Goal: Information Seeking & Learning: Understand process/instructions

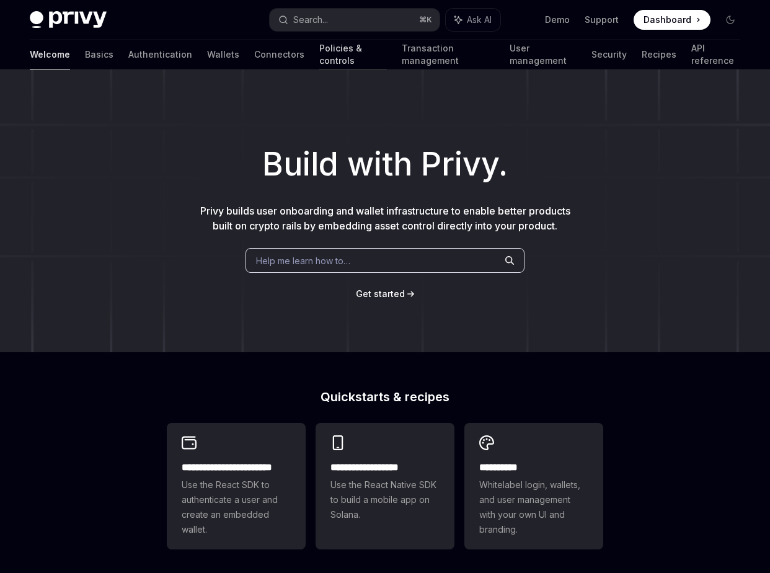
click at [319, 55] on link "Policies & controls" at bounding box center [353, 55] width 68 height 30
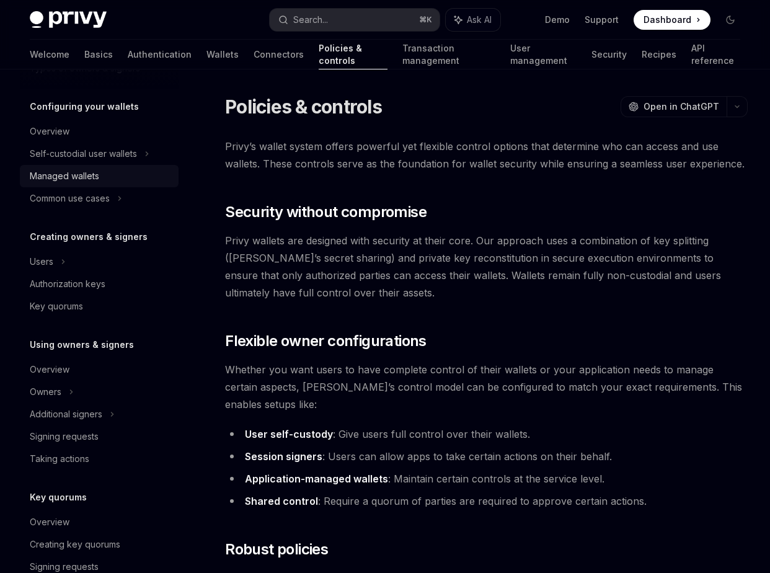
scroll to position [125, 0]
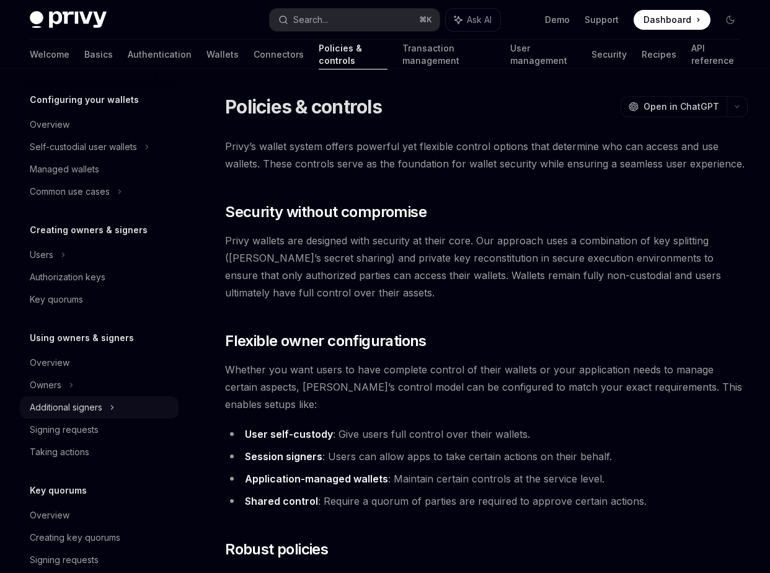
click at [96, 411] on div "Additional signers" at bounding box center [66, 407] width 73 height 15
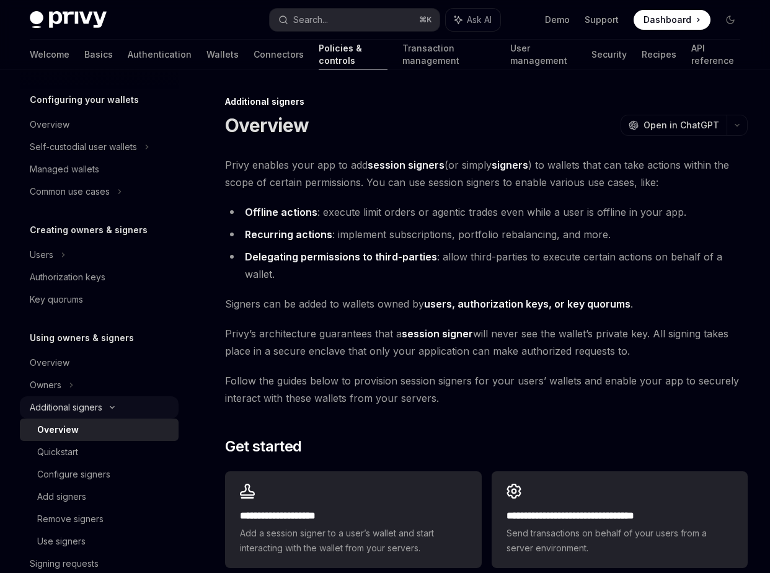
click at [96, 411] on div "Additional signers" at bounding box center [66, 407] width 73 height 15
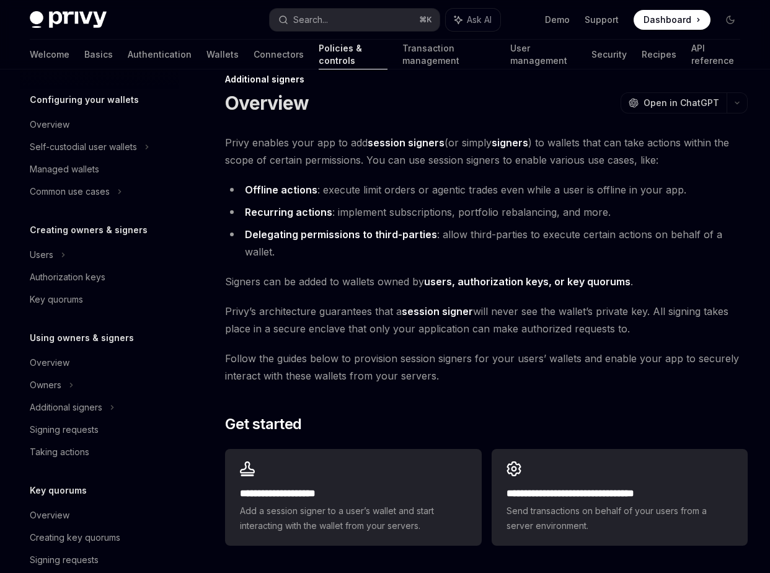
scroll to position [35, 0]
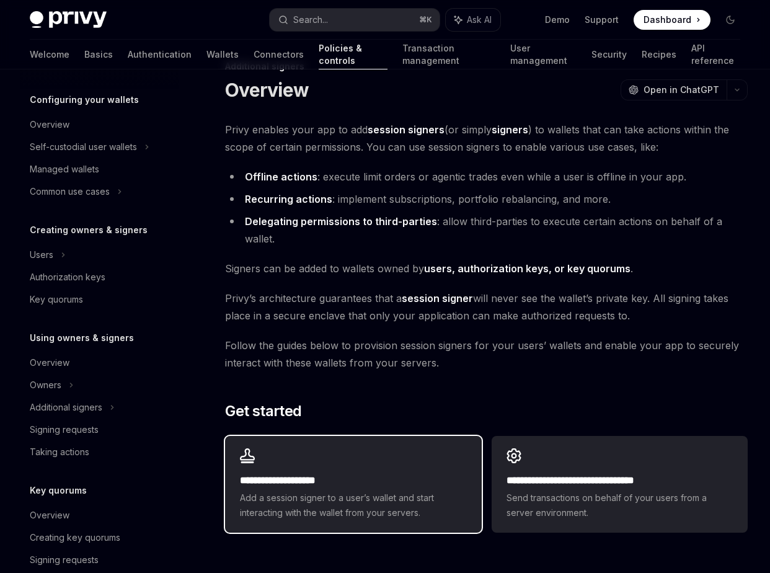
click at [359, 450] on div "**********" at bounding box center [353, 484] width 256 height 97
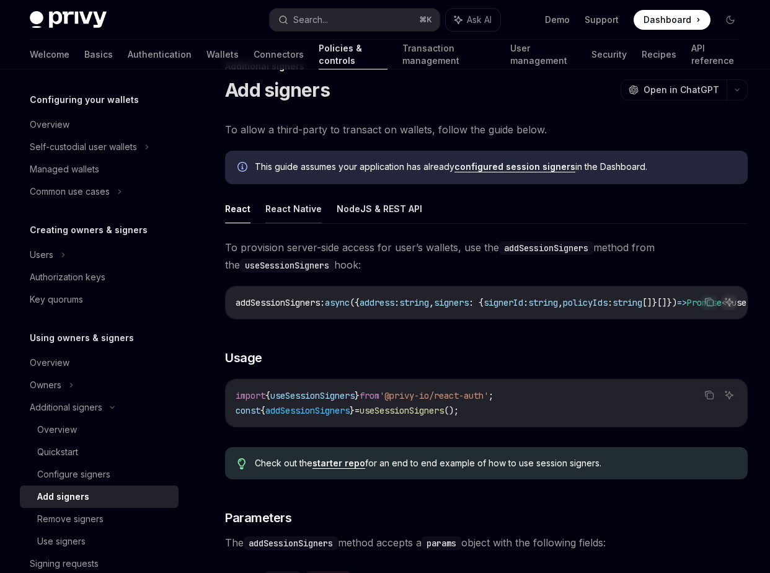
click at [301, 216] on button "React Native" at bounding box center [293, 208] width 56 height 29
type textarea "*"
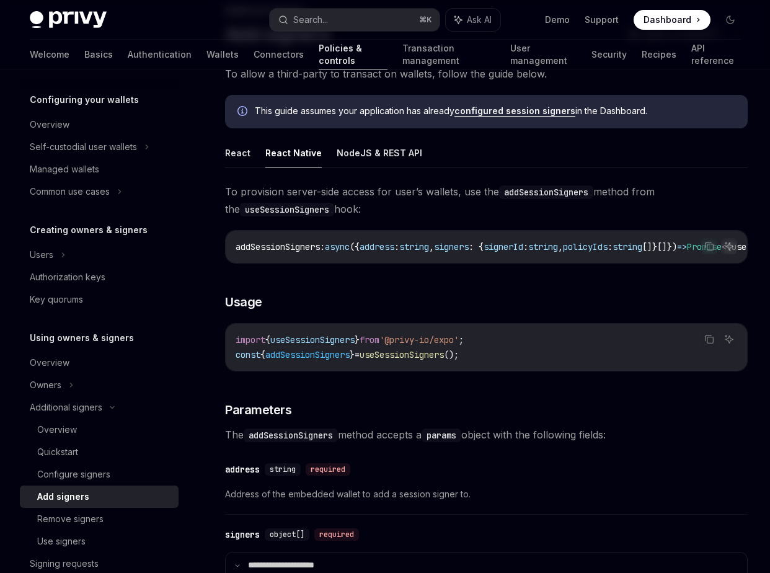
scroll to position [94, 0]
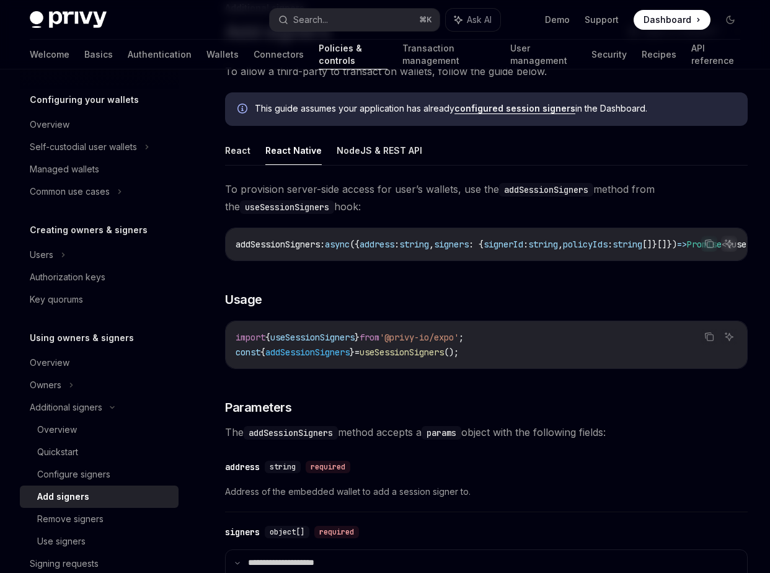
click at [310, 359] on code "import { useSessionSigners } from '@privy-io/expo' ; const { addSessionSigners …" at bounding box center [486, 345] width 501 height 30
click at [309, 355] on span "addSessionSigners" at bounding box center [307, 351] width 84 height 11
copy span "addSessionSigners"
click at [430, 308] on h3 "​ Usage" at bounding box center [486, 299] width 523 height 17
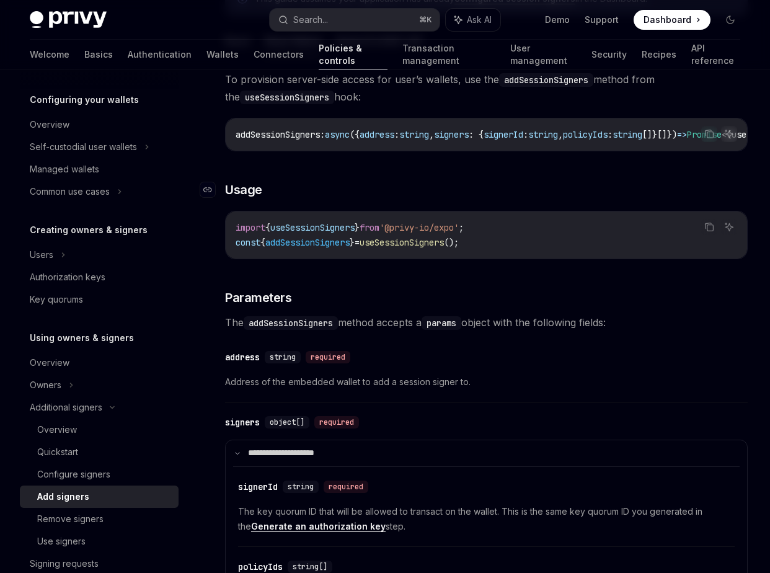
scroll to position [206, 0]
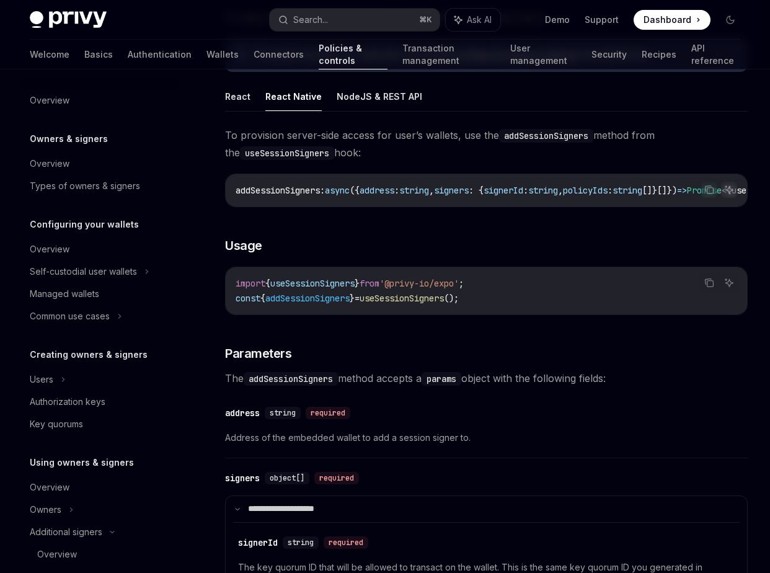
scroll to position [300, 0]
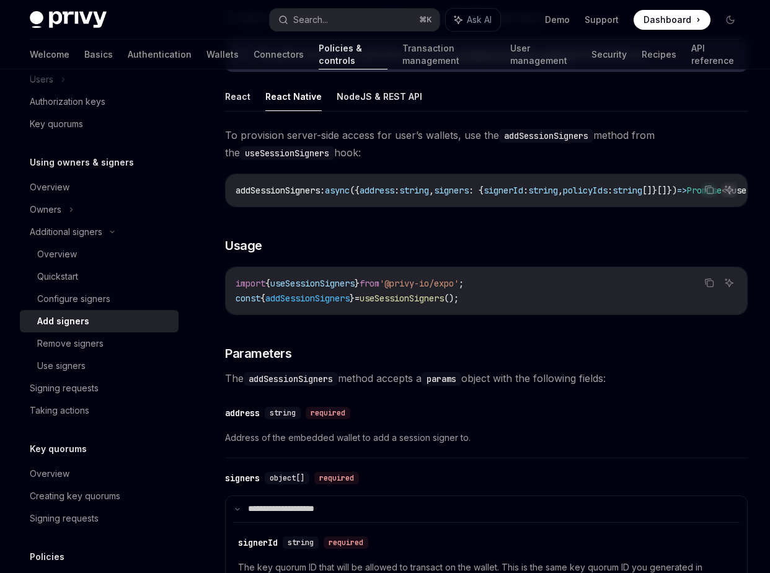
click at [341, 304] on span "addSessionSigners" at bounding box center [307, 298] width 84 height 11
copy span "addSessionSigners"
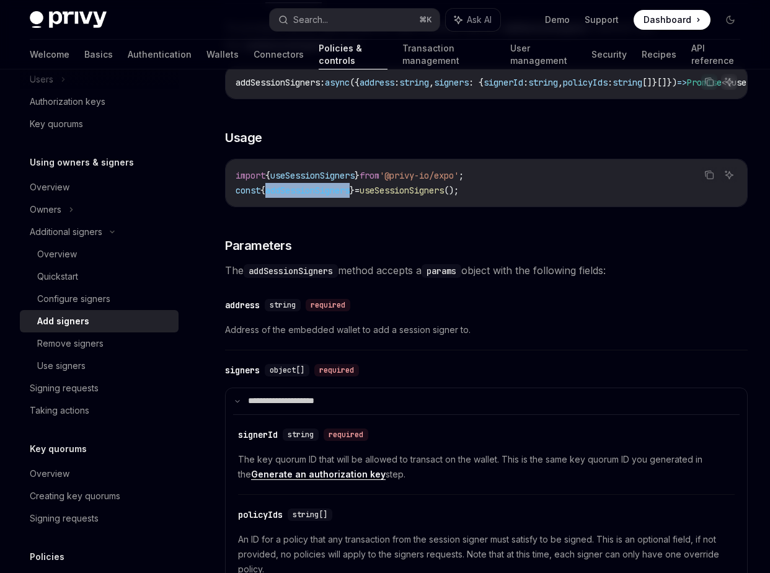
scroll to position [261, 0]
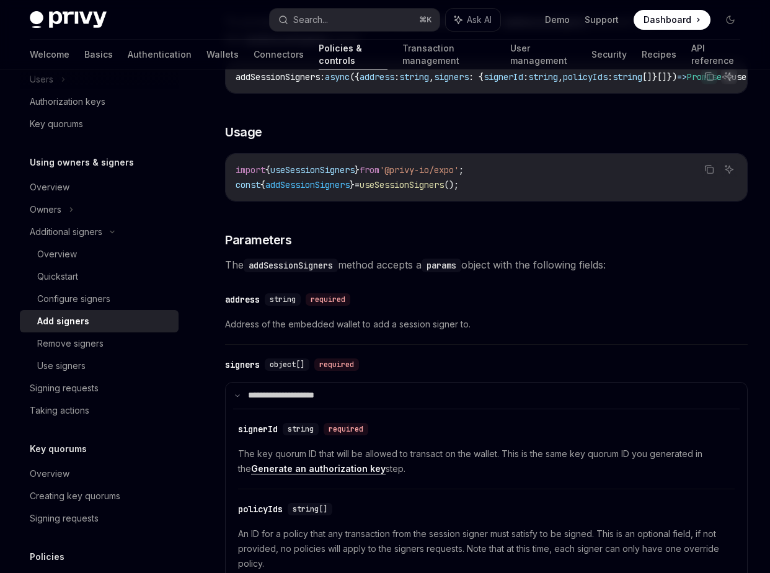
click at [425, 299] on div "​ address string required" at bounding box center [480, 299] width 510 height 15
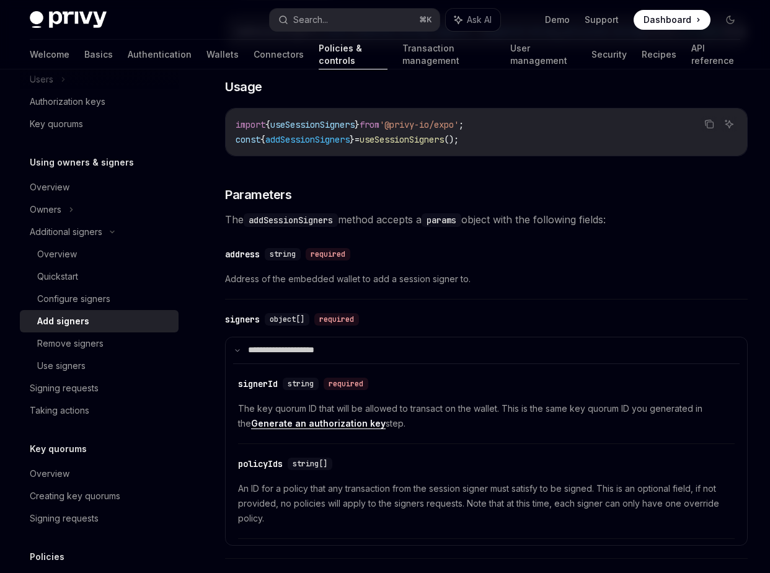
scroll to position [263, 0]
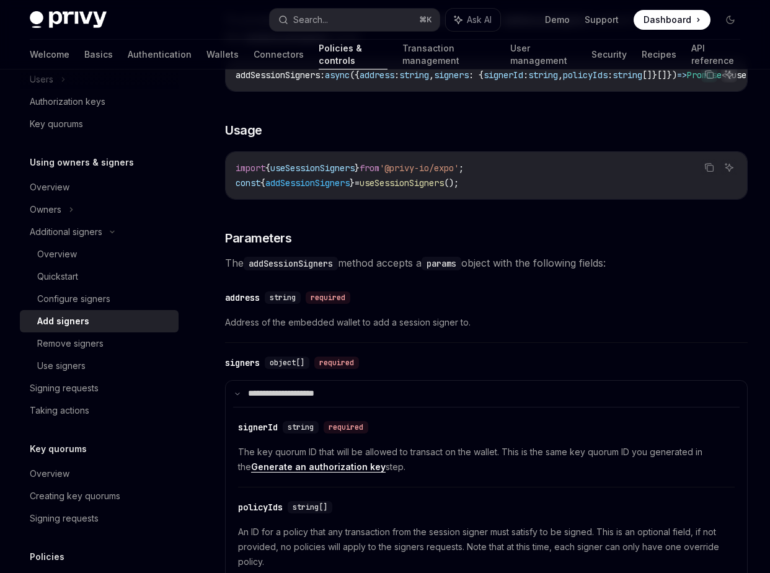
click at [417, 186] on span "useSessionSigners" at bounding box center [401, 182] width 84 height 11
copy code "const { addSessionSigners } = useSessionSigners ();"
click at [417, 190] on code "import { useSessionSigners } from '@privy-io/expo' ; const { addSessionSigners …" at bounding box center [486, 176] width 501 height 30
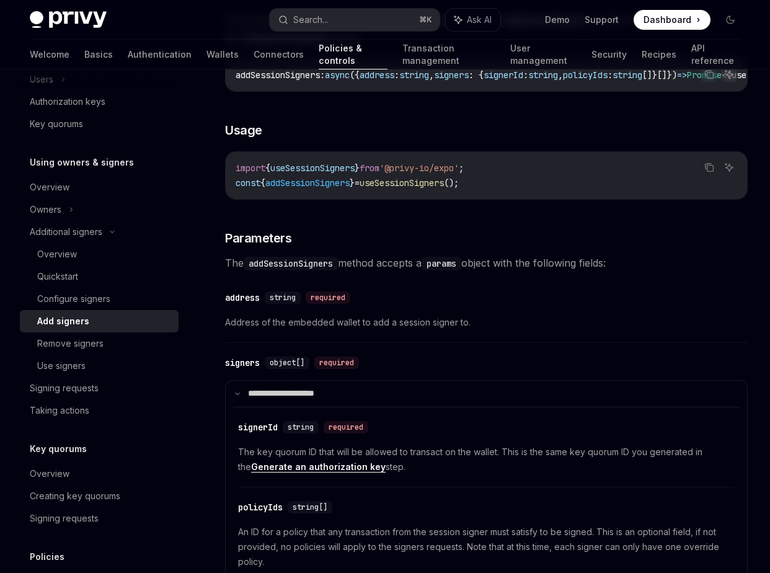
click at [321, 174] on span "useSessionSigners" at bounding box center [312, 167] width 84 height 11
copy span "useSessionSigners"
click at [330, 188] on span "addSessionSigners" at bounding box center [307, 182] width 84 height 11
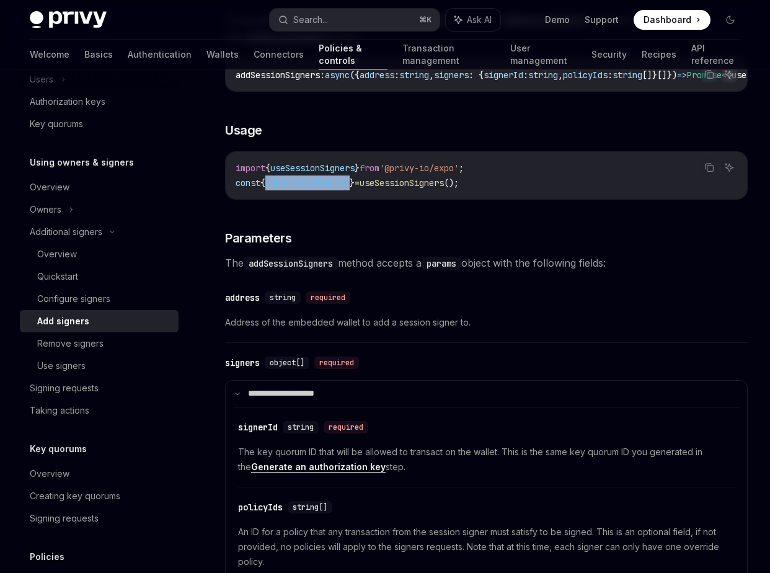
copy span "addSessionSigners"
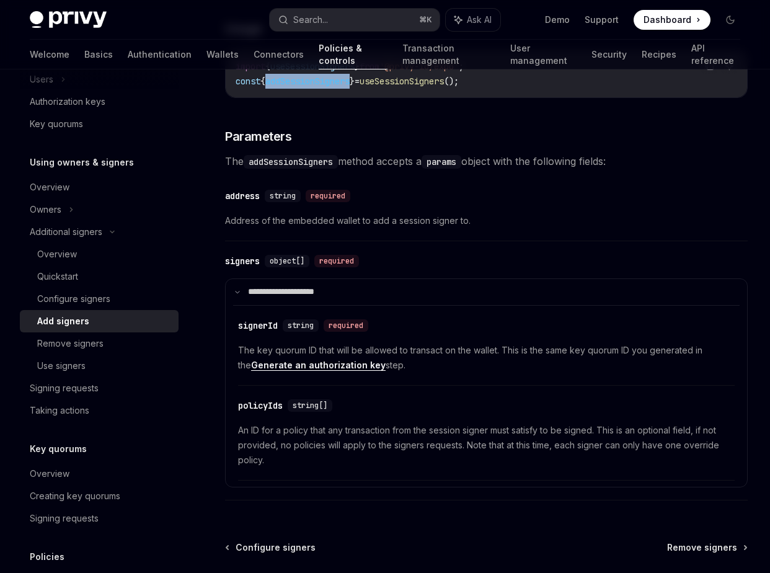
scroll to position [366, 0]
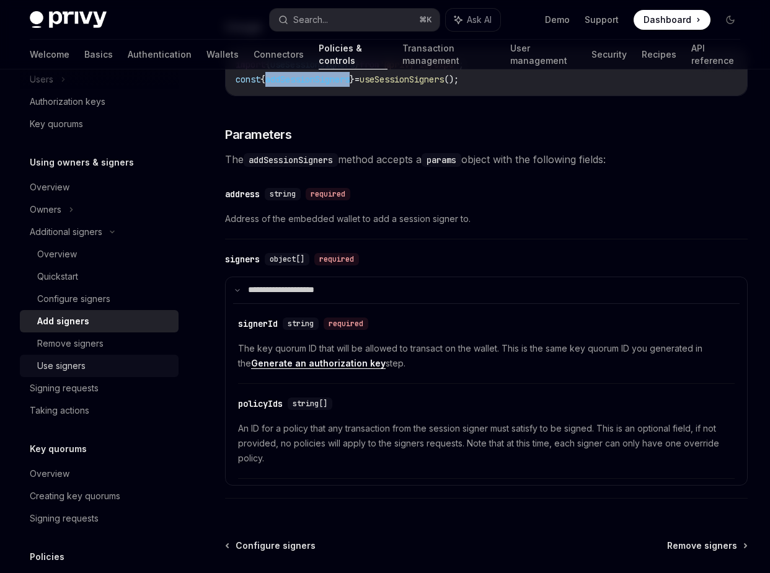
click at [88, 362] on div "Use signers" at bounding box center [104, 365] width 134 height 15
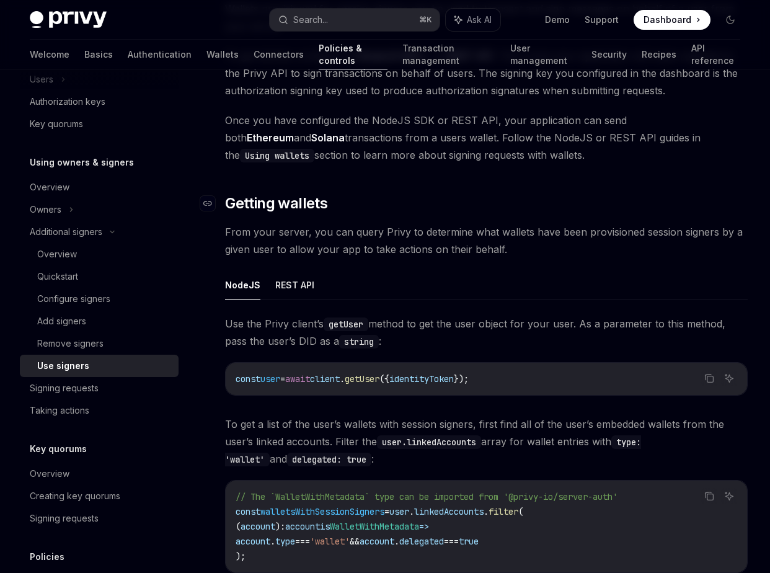
scroll to position [304, 0]
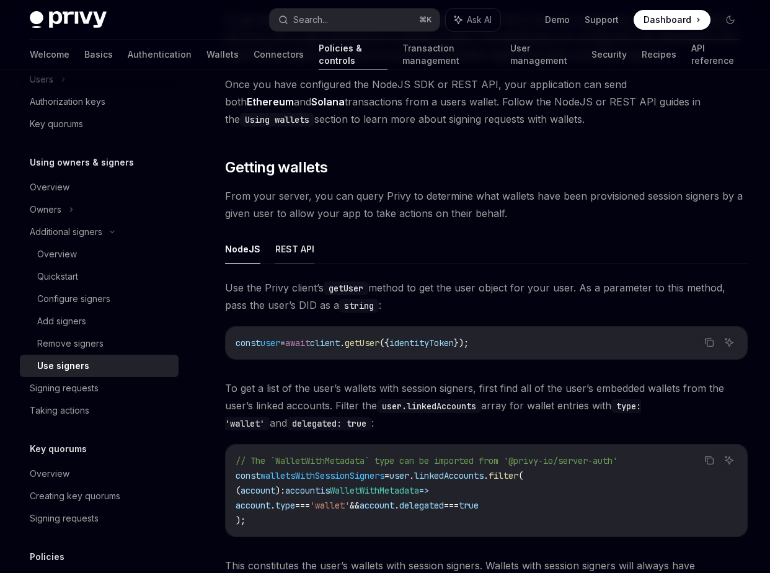
click at [286, 237] on button "REST API" at bounding box center [294, 248] width 39 height 29
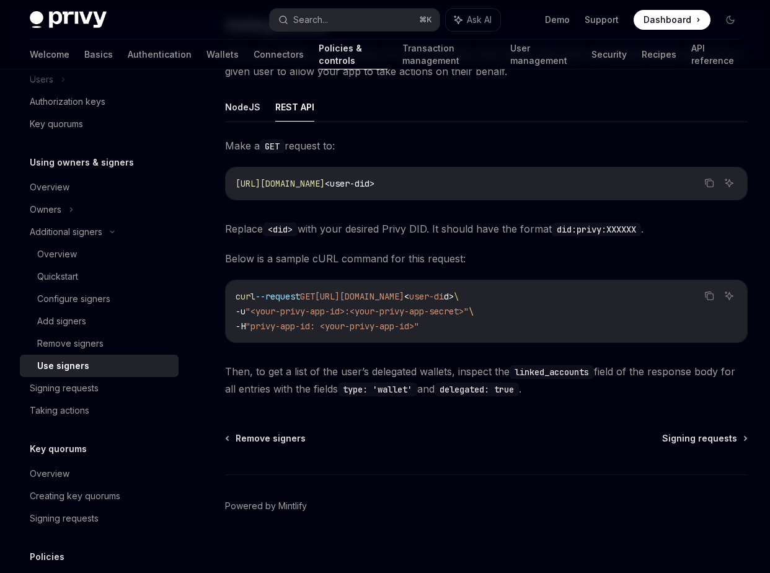
scroll to position [454, 0]
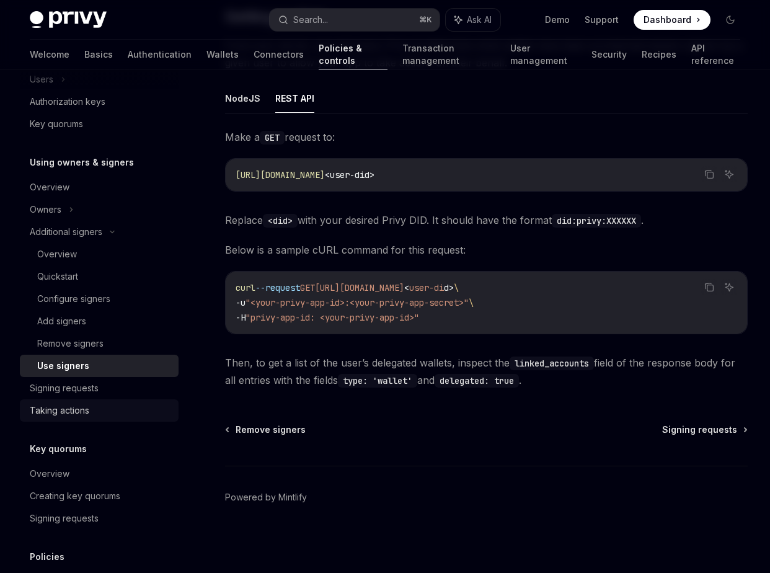
click at [121, 405] on div "Taking actions" at bounding box center [100, 410] width 141 height 15
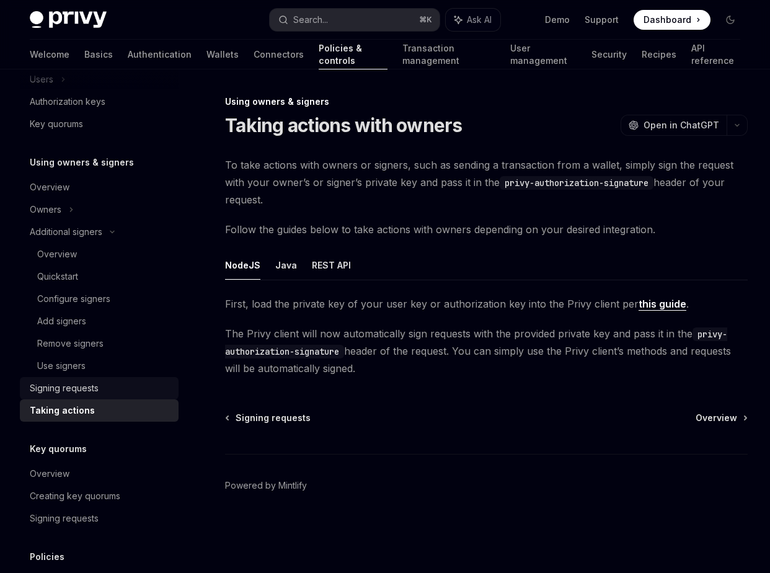
click at [123, 390] on div "Signing requests" at bounding box center [100, 388] width 141 height 15
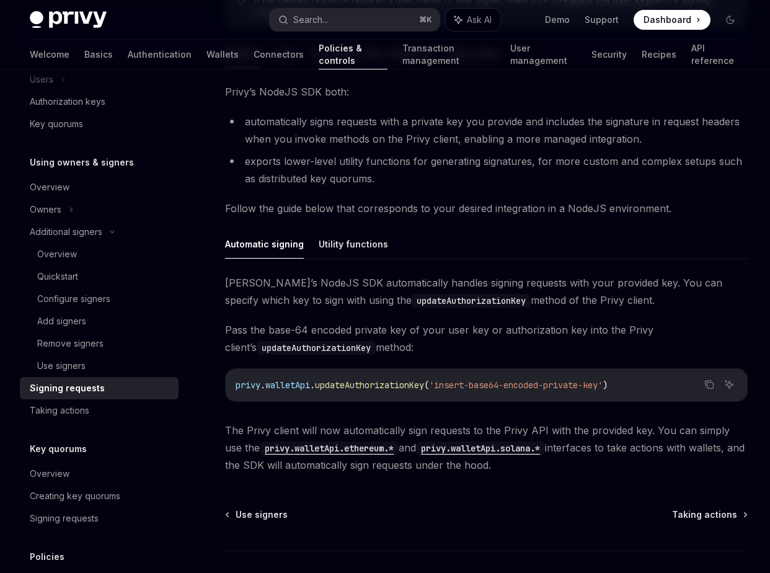
scroll to position [221, 0]
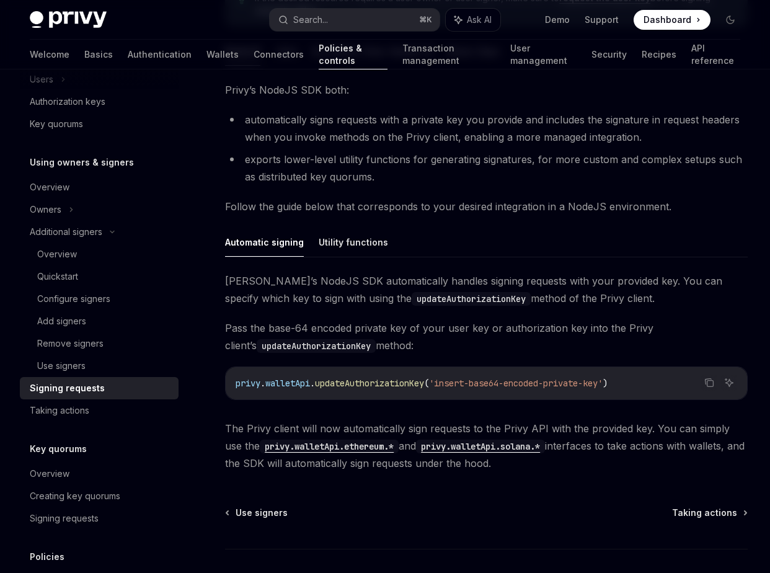
click at [423, 376] on code "privy . walletApi . updateAuthorizationKey ( 'insert-base64-encoded-private-key…" at bounding box center [486, 383] width 501 height 15
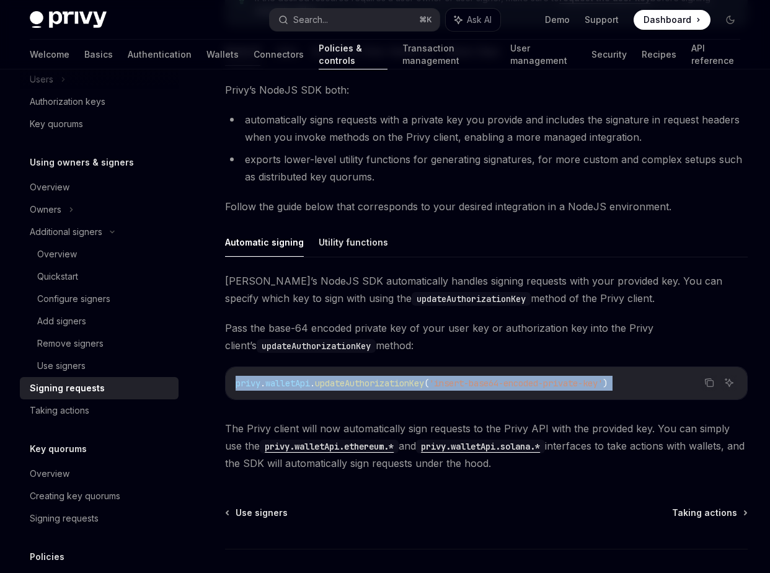
click at [423, 376] on code "privy . walletApi . updateAuthorizationKey ( 'insert-base64-encoded-private-key…" at bounding box center [486, 383] width 501 height 15
copy code "privy . walletApi . updateAuthorizationKey ( 'insert-base64-encoded-private-key…"
click at [376, 380] on span "updateAuthorizationKey" at bounding box center [369, 382] width 109 height 11
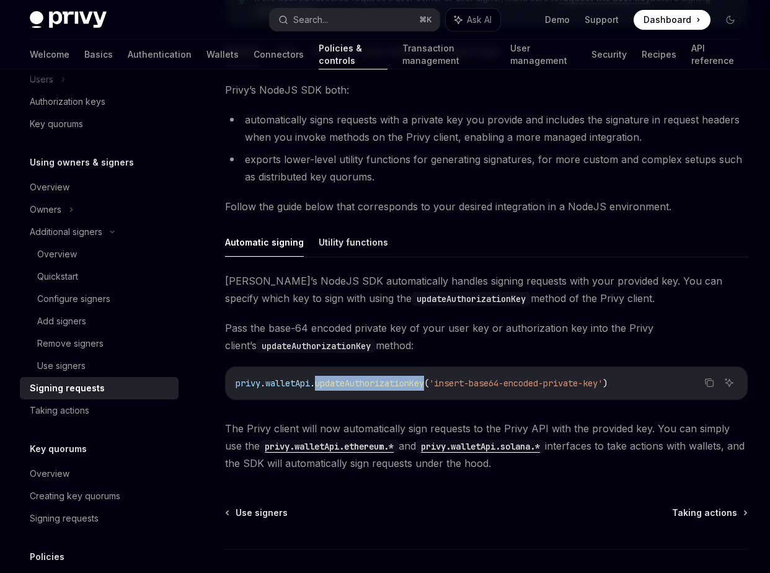
click at [376, 380] on span "updateAuthorizationKey" at bounding box center [369, 382] width 109 height 11
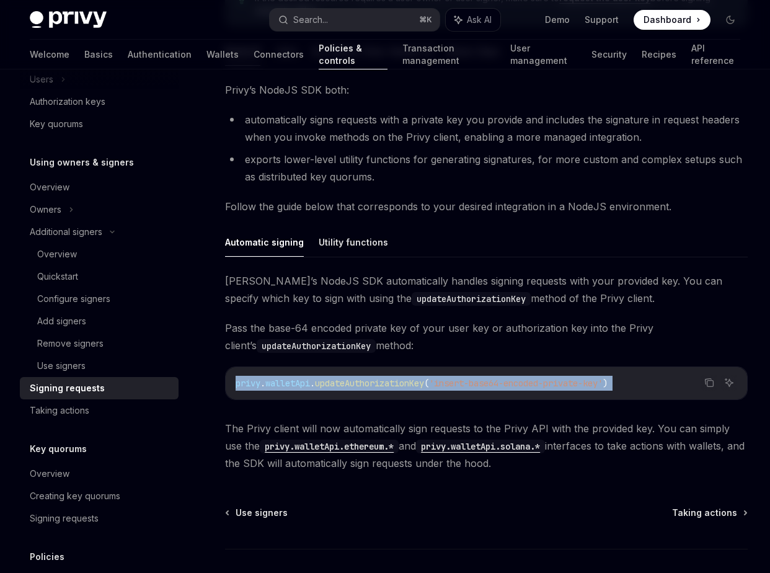
click at [376, 380] on span "updateAuthorizationKey" at bounding box center [369, 382] width 109 height 11
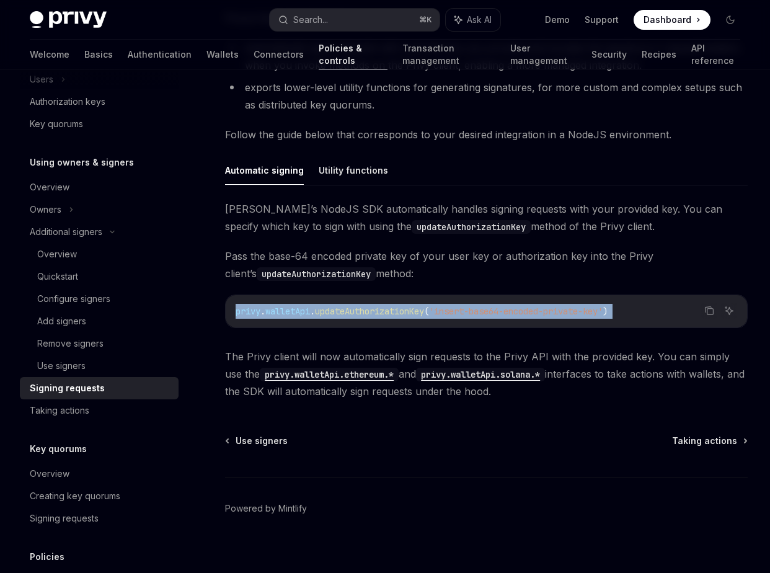
scroll to position [299, 0]
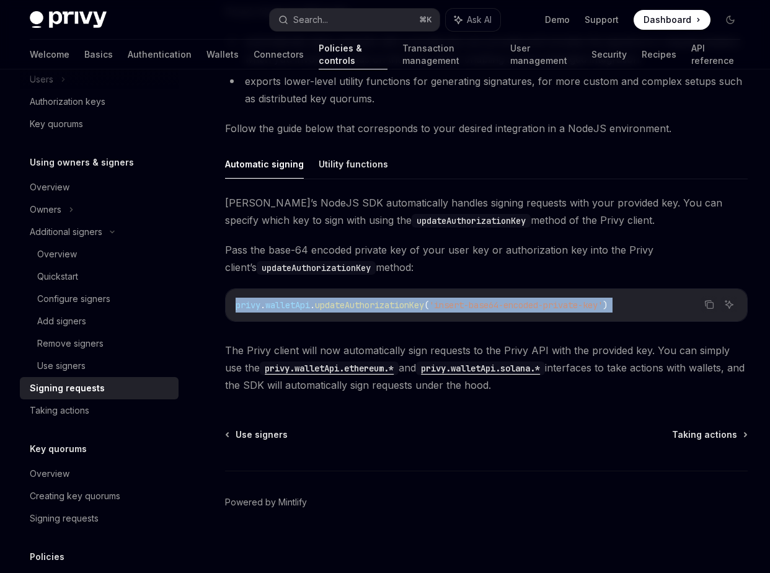
click at [329, 373] on code "privy.walletApi.ethereum.*" at bounding box center [329, 368] width 139 height 14
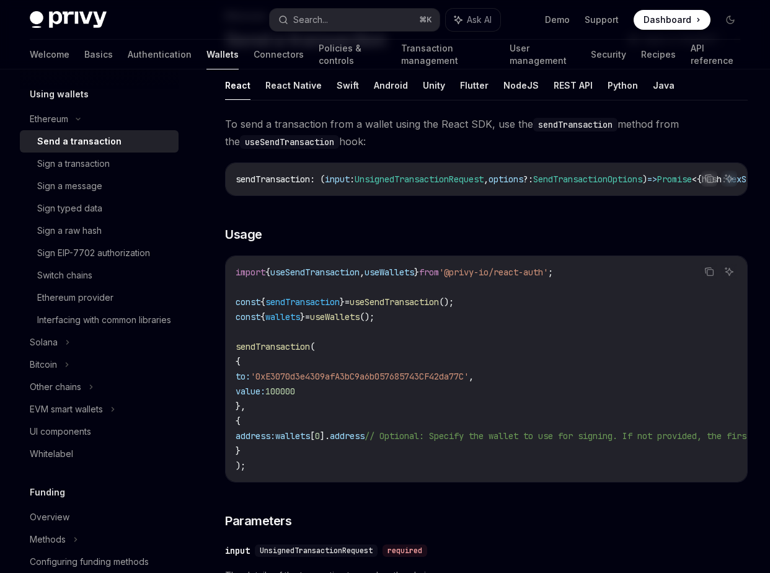
scroll to position [87, 0]
click at [514, 88] on button "NodeJS" at bounding box center [520, 83] width 35 height 29
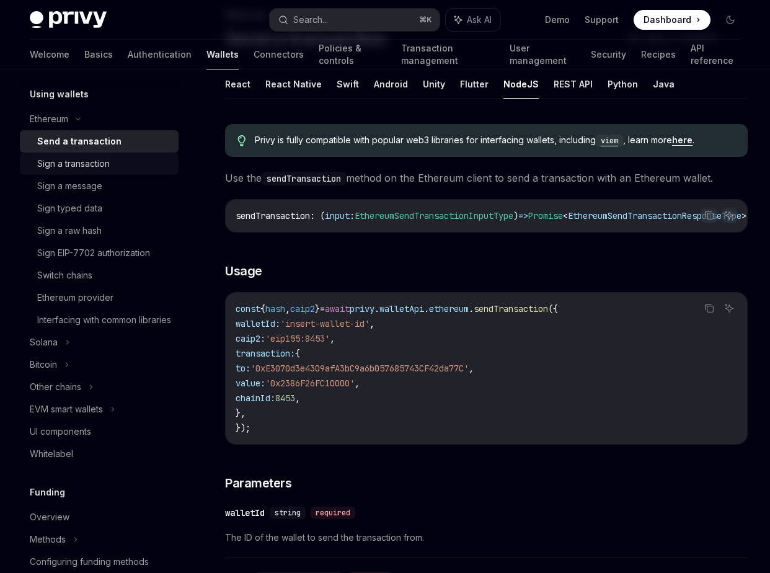
click at [134, 160] on div "Sign a transaction" at bounding box center [104, 163] width 134 height 15
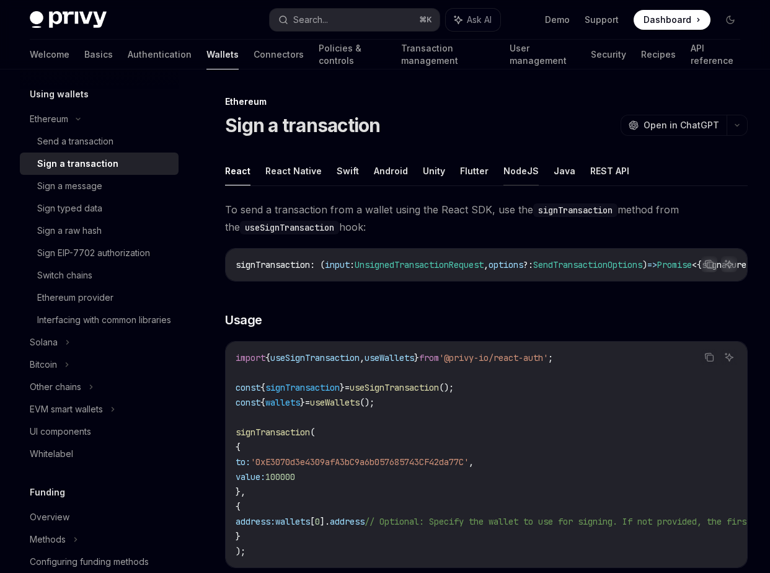
click at [517, 171] on button "NodeJS" at bounding box center [520, 170] width 35 height 29
type textarea "*"
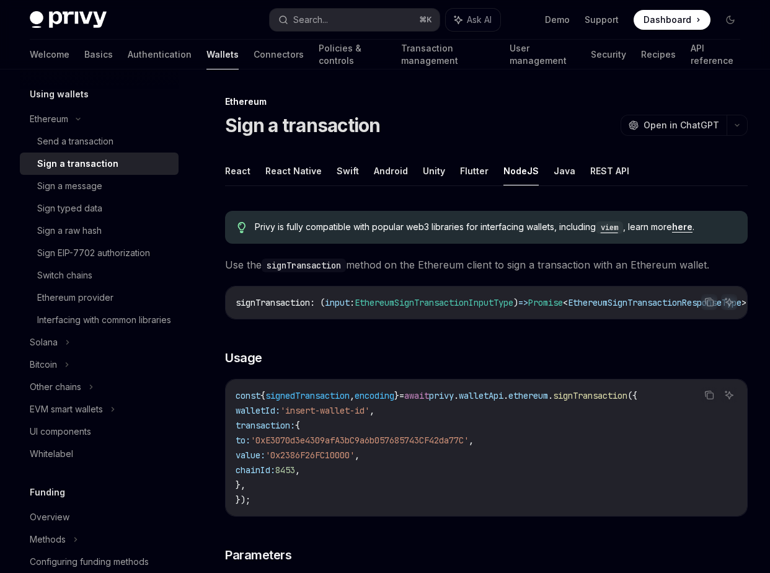
click at [429, 401] on span "await" at bounding box center [416, 395] width 25 height 11
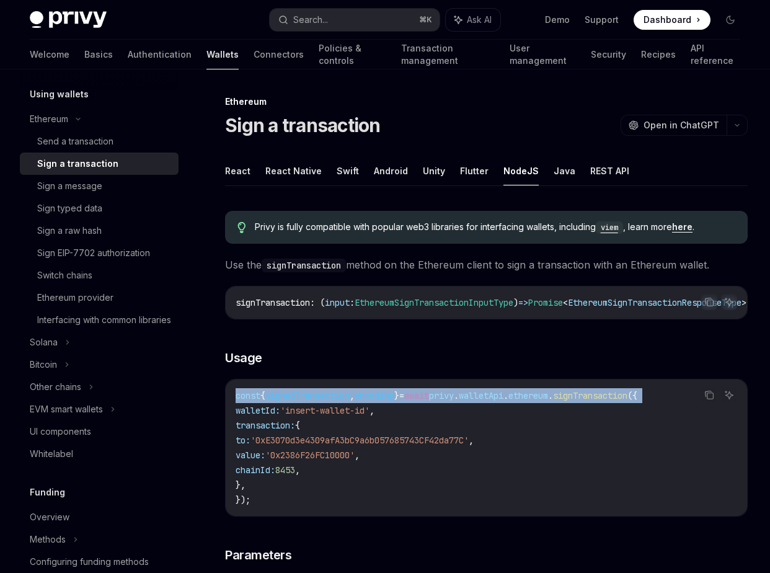
click at [429, 401] on span "await" at bounding box center [416, 395] width 25 height 11
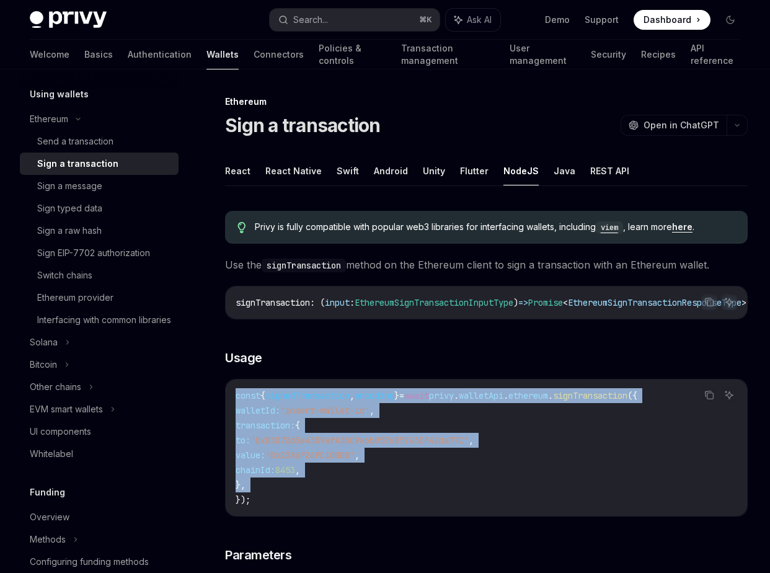
click at [282, 495] on code "const { signedTransaction , encoding } = await privy . walletApi . ethereum . s…" at bounding box center [486, 447] width 501 height 119
click at [268, 506] on code "const { signedTransaction , encoding } = await privy . walletApi . ethereum . s…" at bounding box center [486, 447] width 501 height 119
copy code "const { signedTransaction , encoding } = await privy . walletApi . ethereum . s…"
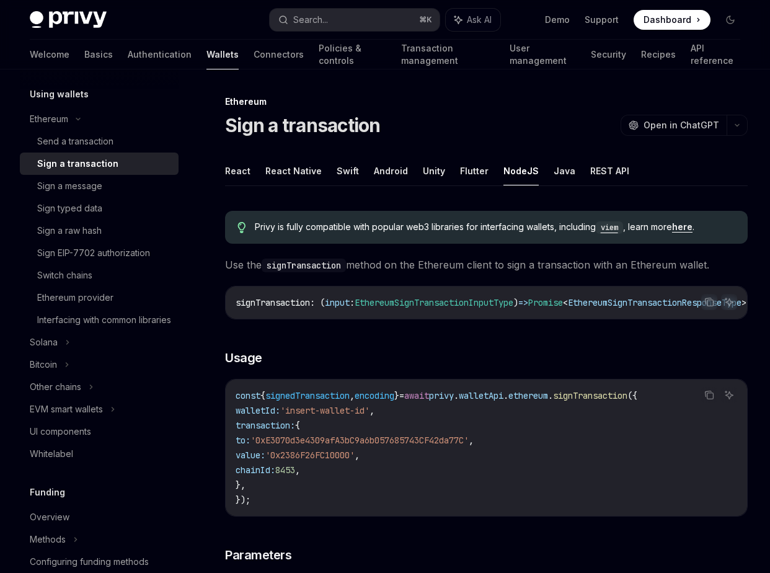
click at [454, 394] on span "privy" at bounding box center [441, 395] width 25 height 11
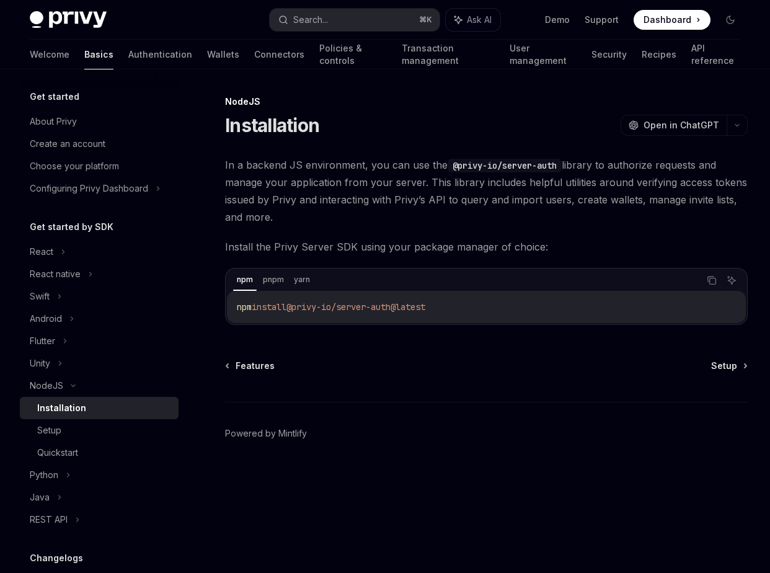
click at [354, 306] on span "@privy-io/server-auth@latest" at bounding box center [355, 306] width 139 height 11
copy div "npm install @privy-io/server-auth@latest"
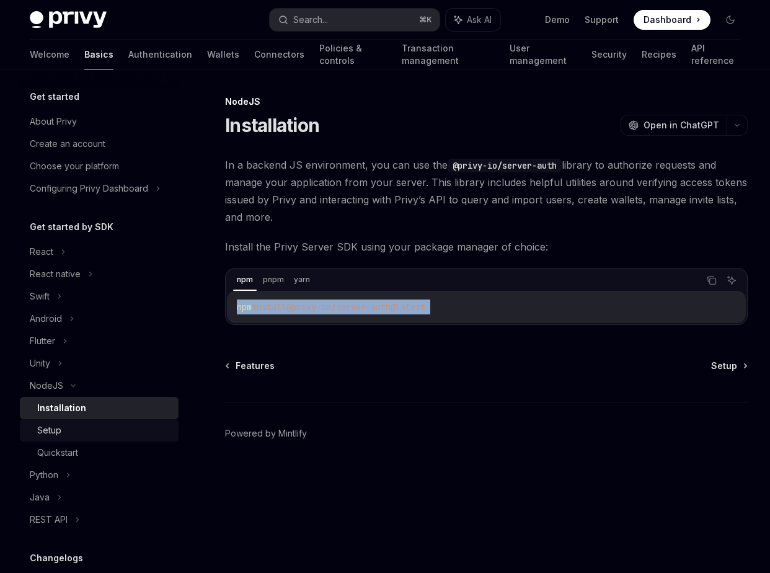
click at [110, 434] on div "Setup" at bounding box center [104, 430] width 134 height 15
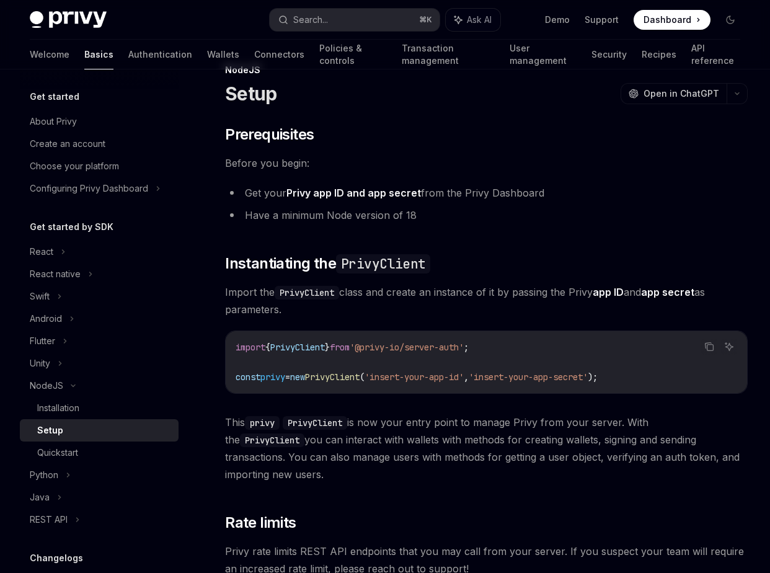
scroll to position [32, 0]
click at [461, 345] on span "'@privy-io/server-auth'" at bounding box center [407, 346] width 114 height 11
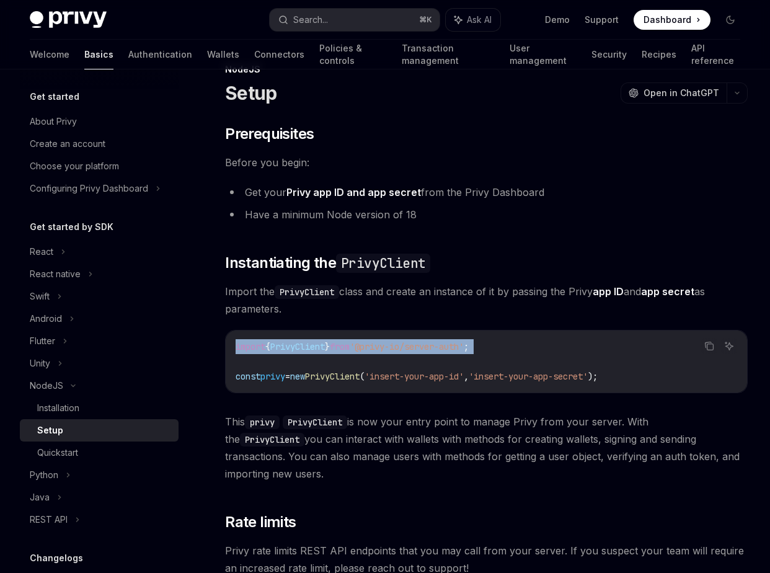
click at [461, 345] on span "'@privy-io/server-auth'" at bounding box center [407, 346] width 114 height 11
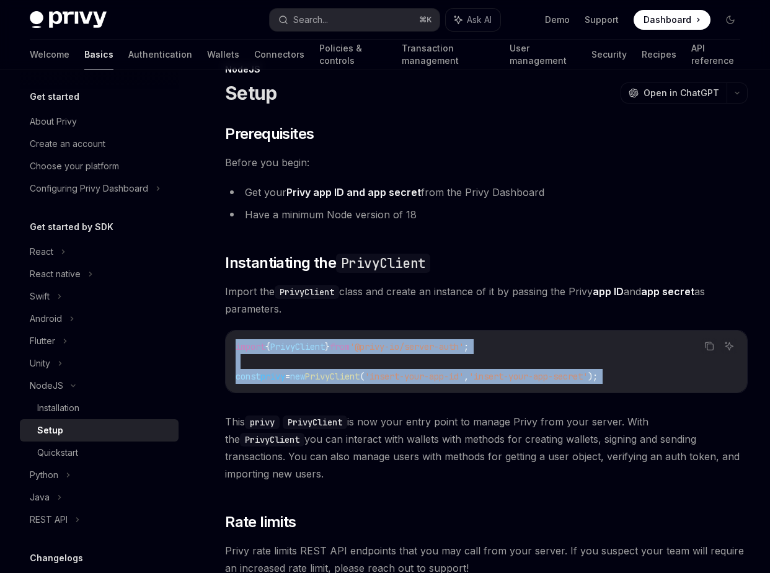
click at [464, 371] on span "'insert-your-app-id'" at bounding box center [413, 376] width 99 height 11
copy div "import { PrivyClient } from '@privy-io/server-auth' ; const privy = new PrivyCl…"
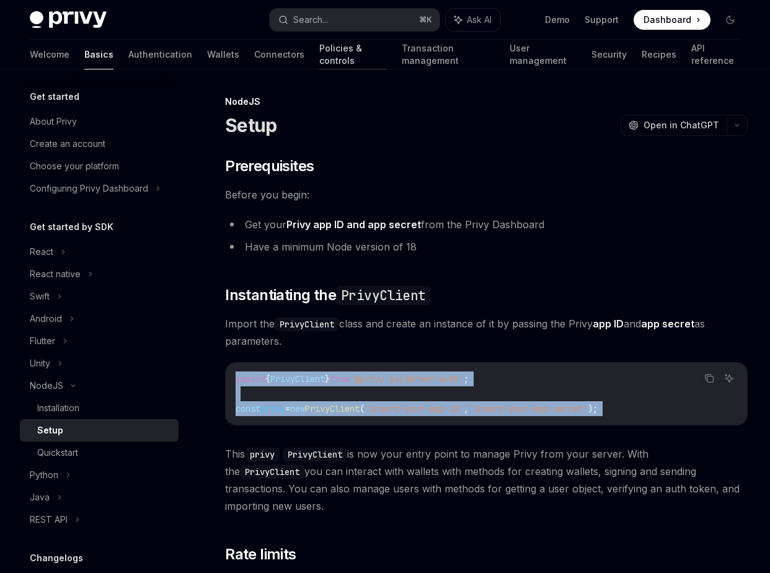
click at [319, 59] on link "Policies & controls" at bounding box center [353, 55] width 68 height 30
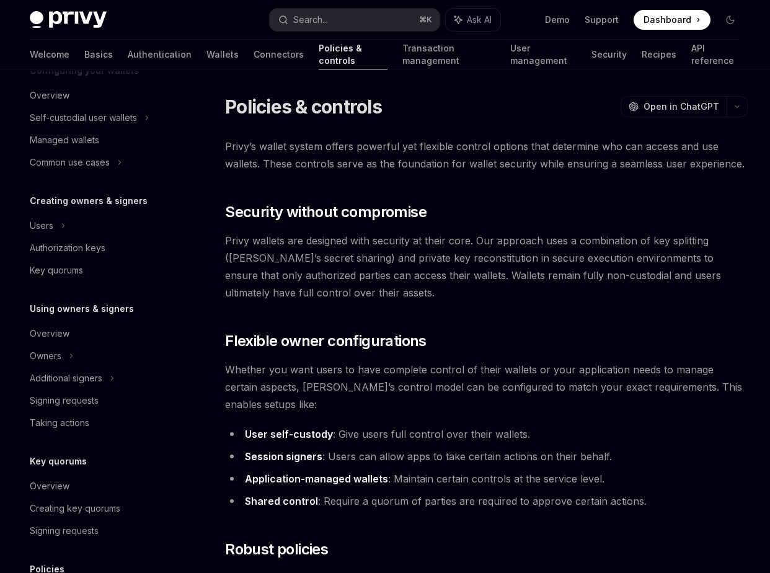
scroll to position [151, 0]
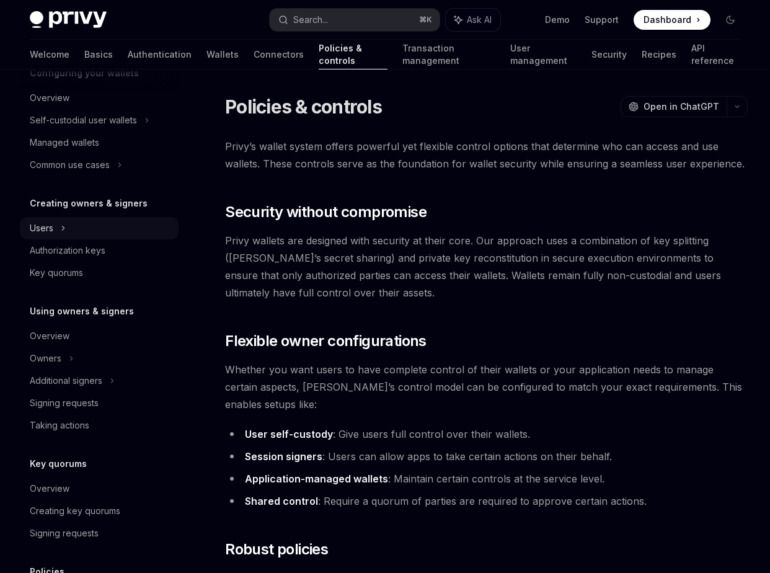
click at [55, 227] on div "Users" at bounding box center [99, 228] width 159 height 22
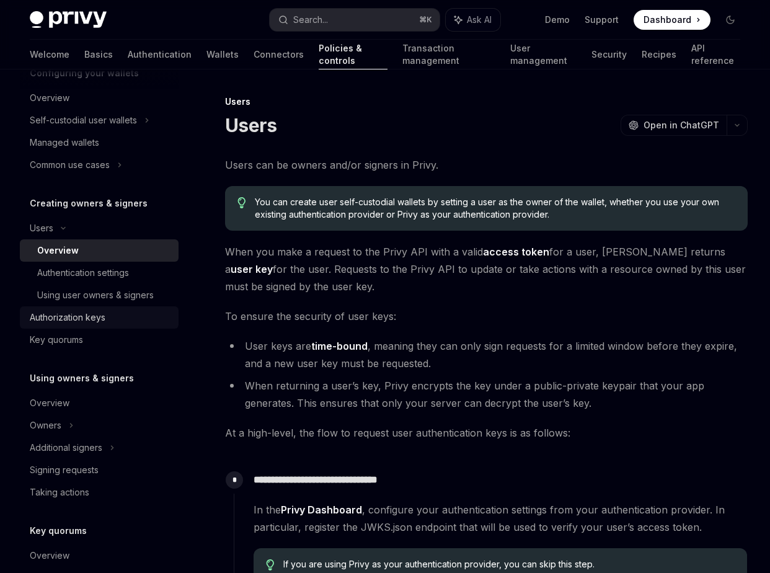
click at [76, 312] on div "Authorization keys" at bounding box center [68, 317] width 76 height 15
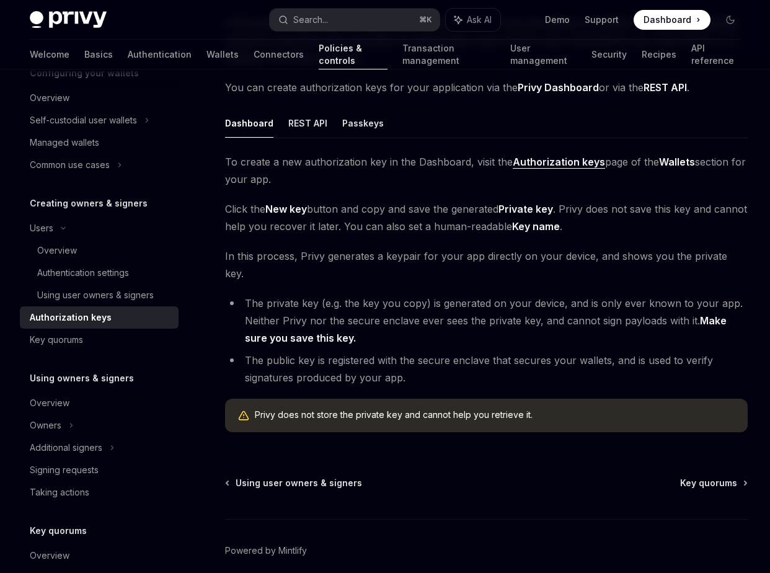
scroll to position [178, 0]
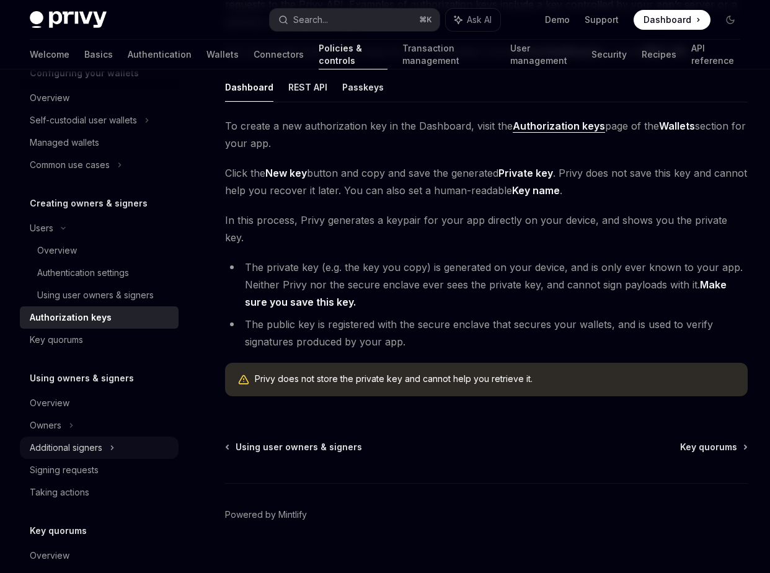
click at [86, 445] on div "Additional signers" at bounding box center [66, 447] width 73 height 15
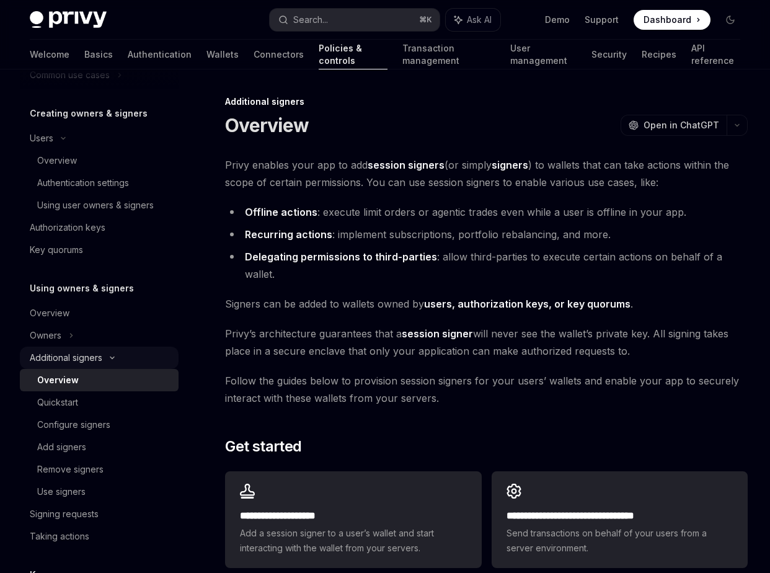
scroll to position [257, 0]
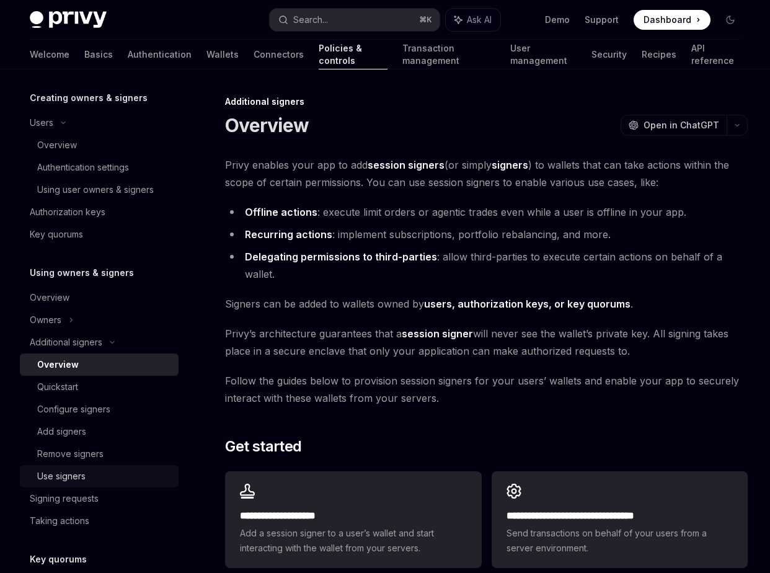
click at [97, 480] on div "Use signers" at bounding box center [104, 476] width 134 height 15
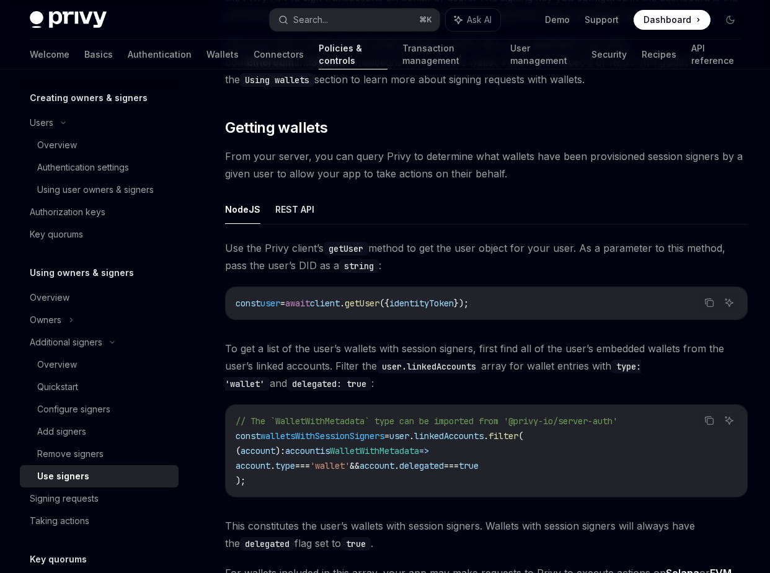
scroll to position [350, 0]
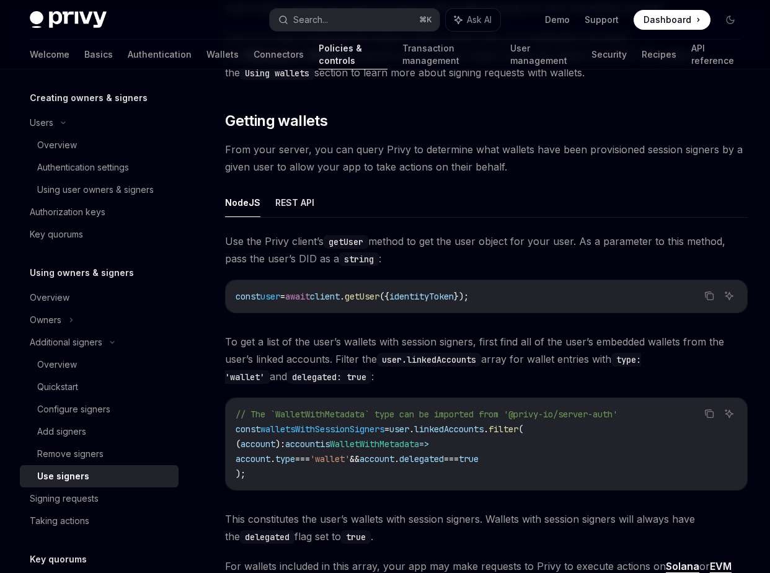
click at [373, 296] on span "getUser" at bounding box center [362, 296] width 35 height 11
copy code "const user = await client . getUser ({ identityToken });"
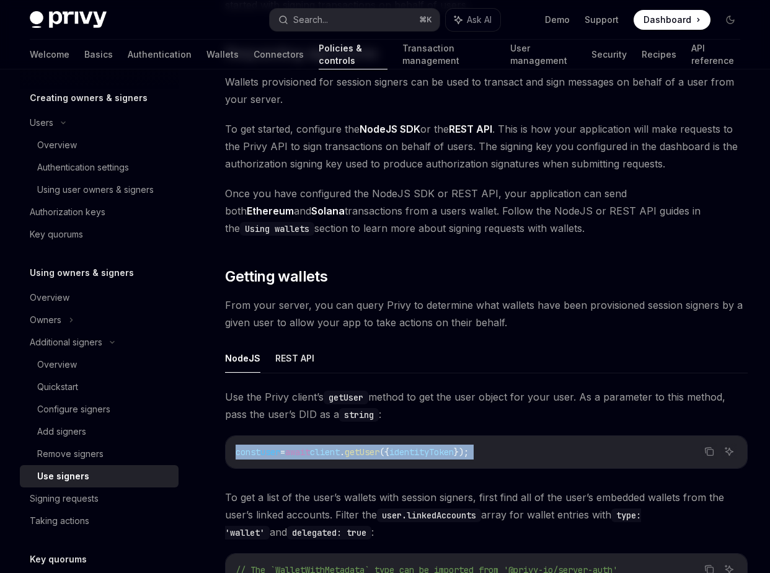
scroll to position [196, 0]
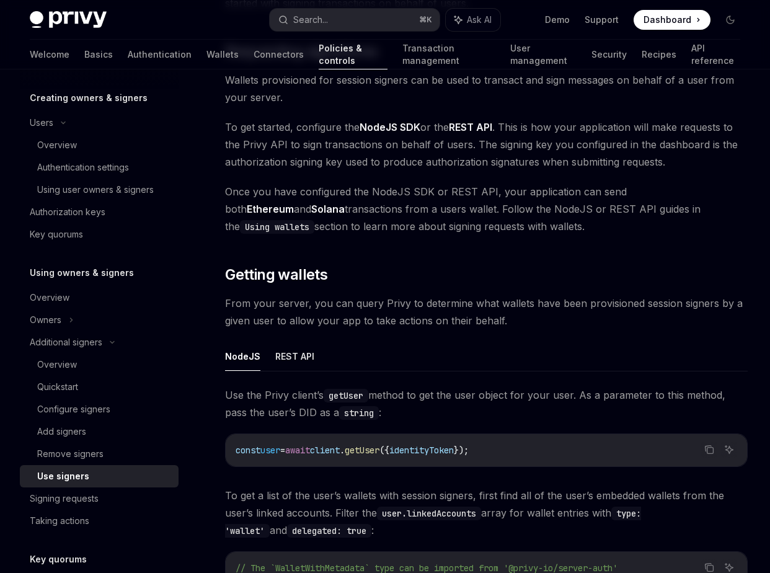
click at [470, 376] on div "NodeJS REST API Use the Privy client’s getUser method to get the user object fo…" at bounding box center [486, 544] width 523 height 404
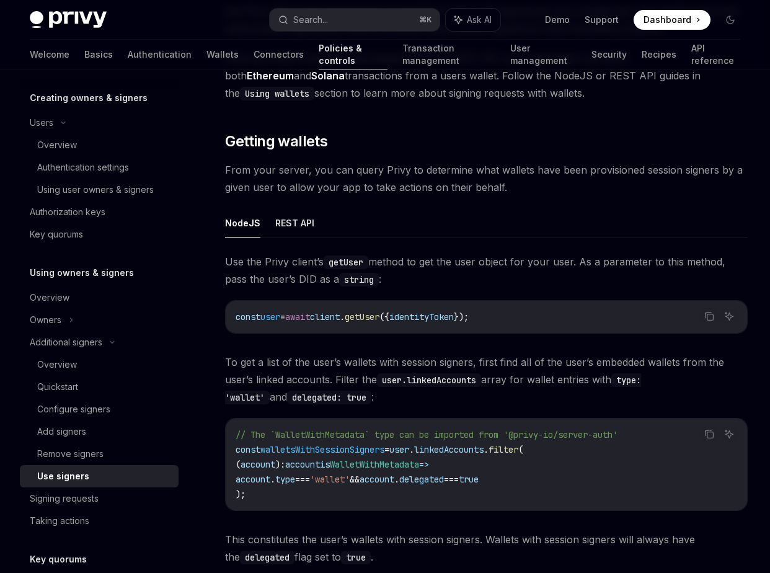
scroll to position [361, 0]
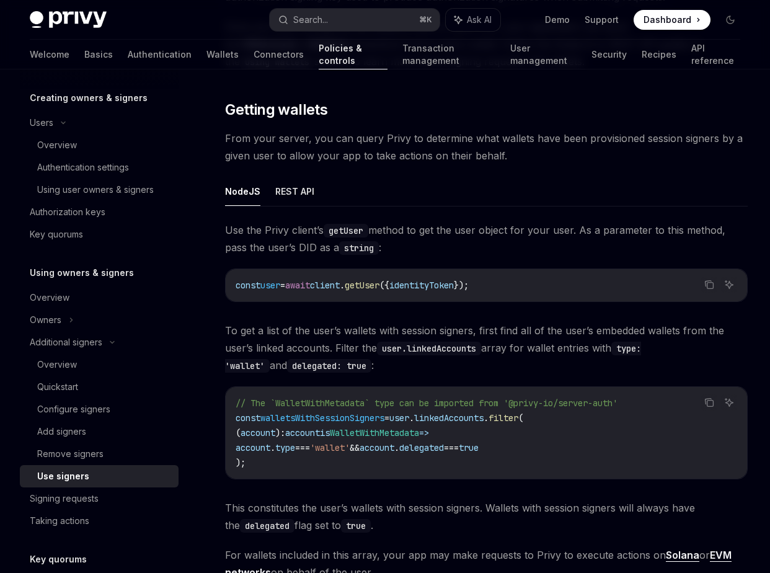
click at [389, 419] on span "=" at bounding box center [386, 417] width 5 height 11
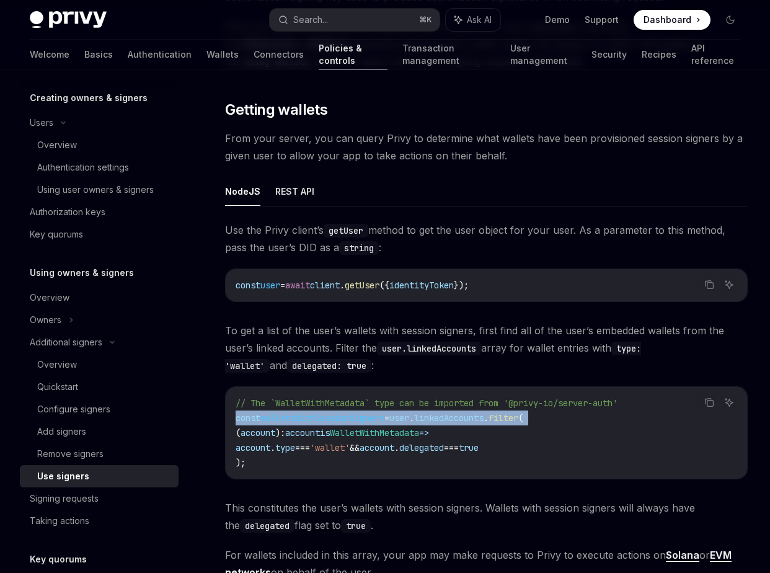
click at [389, 419] on span "=" at bounding box center [386, 417] width 5 height 11
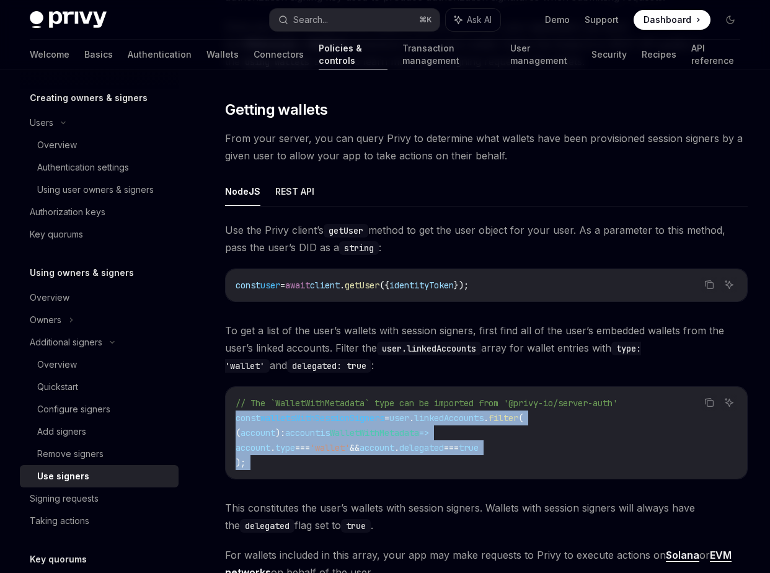
click at [332, 464] on code "// The `WalletWithMetadata` type can be imported from '@privy-io/server-auth' c…" at bounding box center [486, 432] width 501 height 74
copy code "const walletsWithSessionSigners = user . linkedAccounts . filter ( ( account ) …"
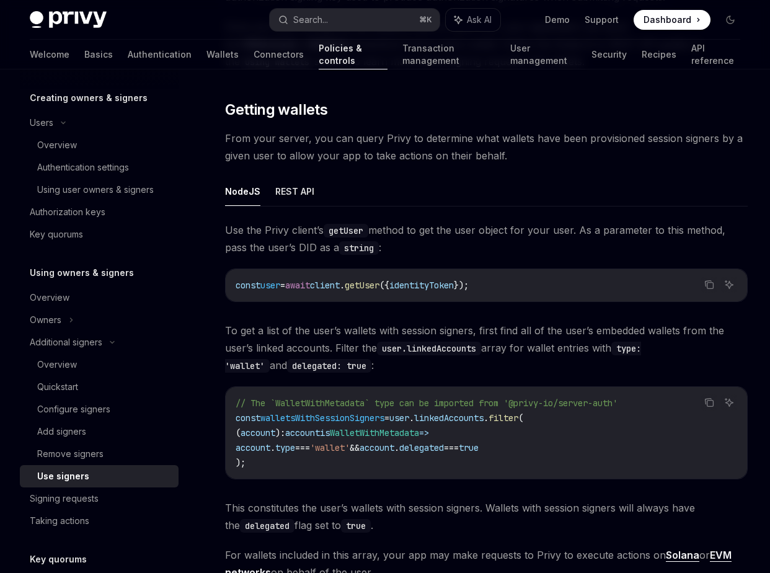
click at [453, 372] on span "To get a list of the user’s wallets with session signers, first find all of the…" at bounding box center [486, 348] width 523 height 52
type textarea "*"
